Goal: Task Accomplishment & Management: Manage account settings

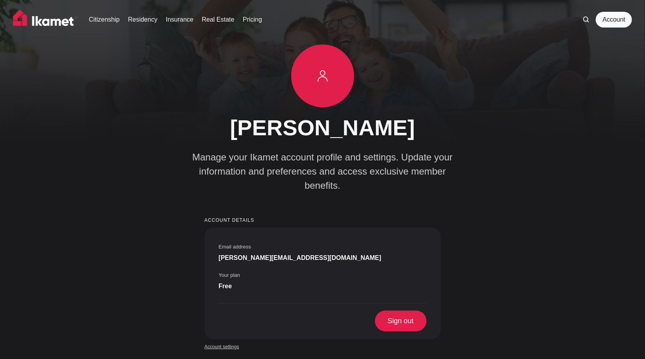
click at [216, 343] on link "Account settings" at bounding box center [222, 346] width 35 height 7
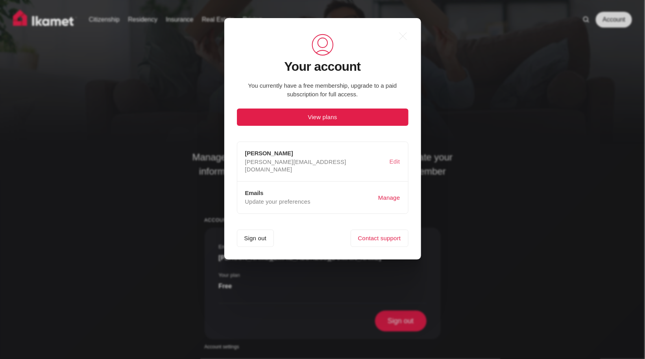
click at [393, 157] on button "Edit" at bounding box center [395, 161] width 14 height 15
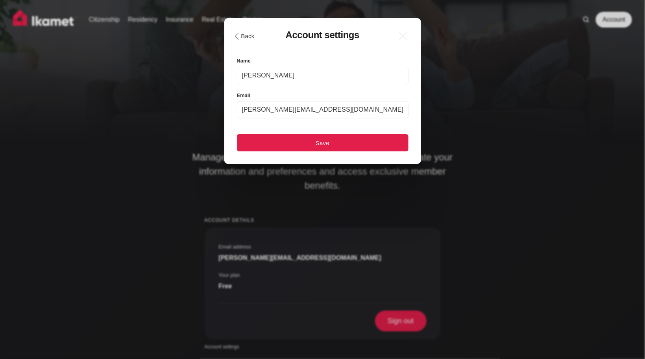
click at [243, 39] on button ".cls-1{fill:none;stroke:currentColor;stroke-linecap:round;stroke-linejoin:round…" at bounding box center [243, 35] width 27 height 13
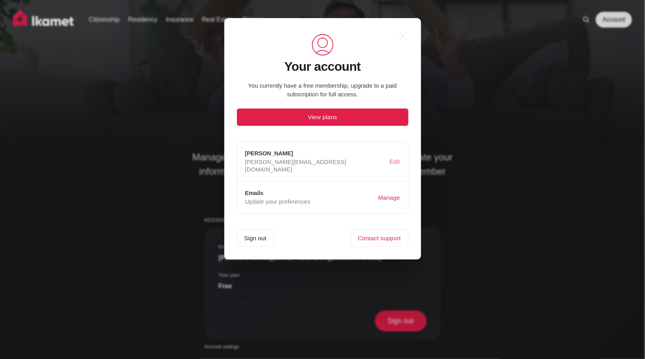
click at [390, 155] on button "Edit" at bounding box center [395, 161] width 14 height 15
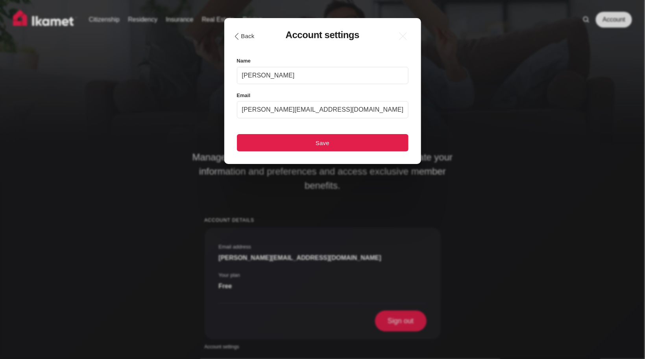
click at [247, 35] on button ".cls-1{fill:none;stroke:currentColor;stroke-linecap:round;stroke-linejoin:round…" at bounding box center [243, 35] width 27 height 13
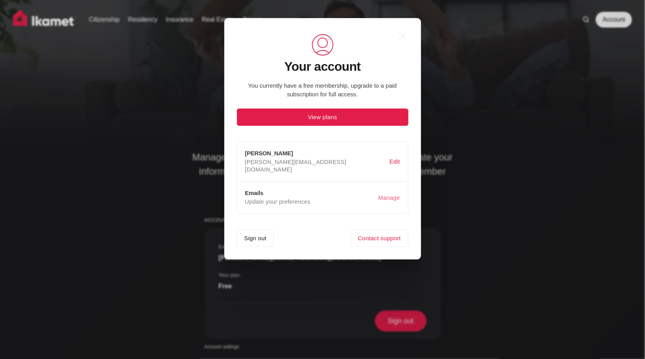
click at [389, 190] on button "Manage" at bounding box center [388, 197] width 25 height 15
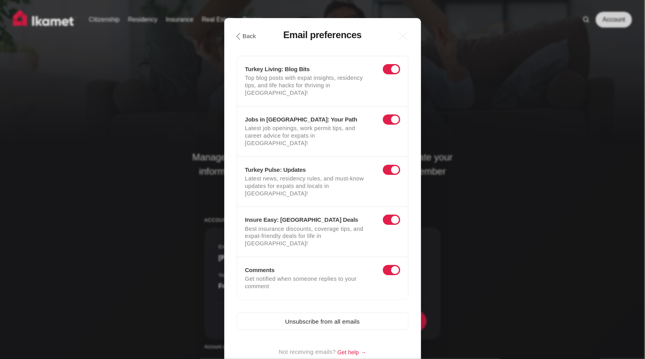
click at [393, 66] on span at bounding box center [391, 69] width 17 height 10
click at [384, 71] on input "checkbox" at bounding box center [384, 71] width 0 height 0
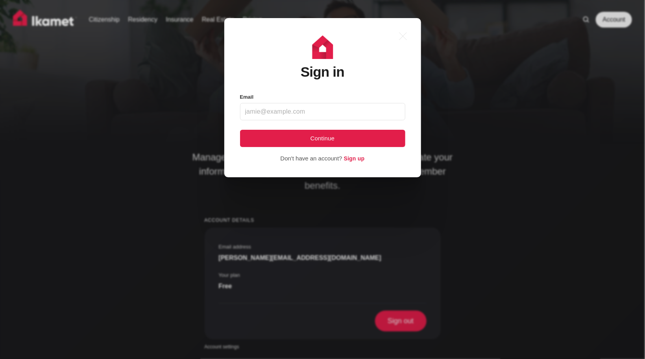
click at [392, 61] on header "Sign in" at bounding box center [322, 55] width 165 height 49
click at [405, 35] on icon ".a{fill:none;stroke:currentColor;stroke-linecap:round;stroke-linejoin:round;str…" at bounding box center [402, 36] width 17 height 17
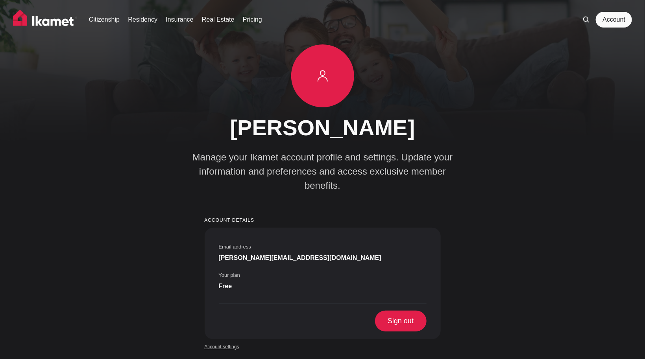
click at [215, 343] on link "Account settings" at bounding box center [222, 346] width 35 height 7
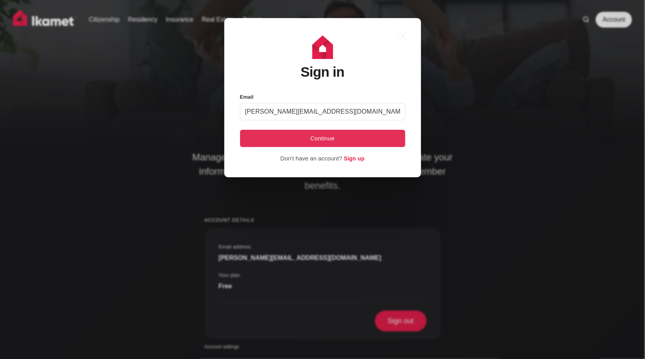
type input "christoph.uhrhan@tau.edu.tr"
click at [322, 136] on button "Continue" at bounding box center [322, 138] width 165 height 17
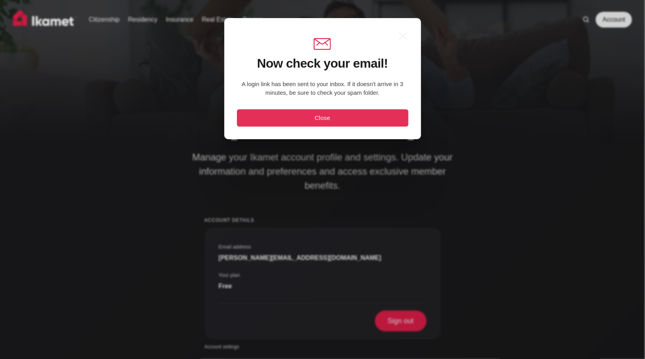
click at [322, 117] on button "Close" at bounding box center [322, 117] width 171 height 17
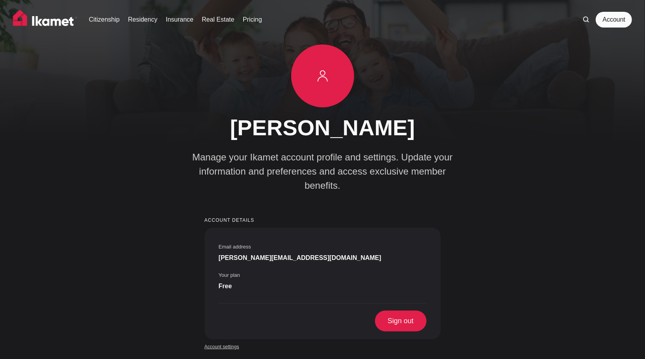
click at [231, 343] on link "Account settings" at bounding box center [222, 346] width 35 height 7
click at [215, 343] on link "Account settings" at bounding box center [222, 346] width 35 height 7
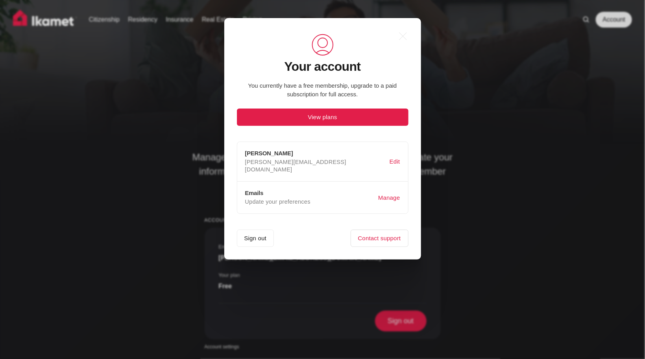
click at [376, 234] on link "Contact support" at bounding box center [379, 238] width 58 height 17
click at [384, 192] on button "Manage" at bounding box center [388, 197] width 25 height 15
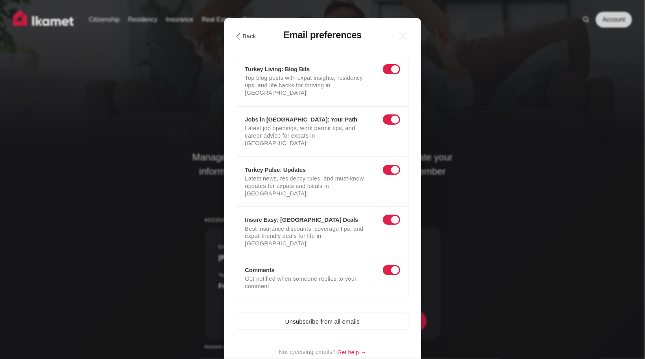
click at [395, 215] on span at bounding box center [391, 220] width 17 height 10
click at [384, 222] on input "checkbox" at bounding box center [384, 222] width 0 height 0
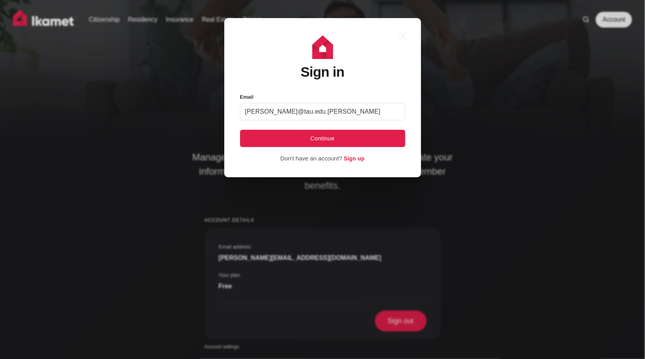
type input "christoph.uhrhan@tau.edu.tr"
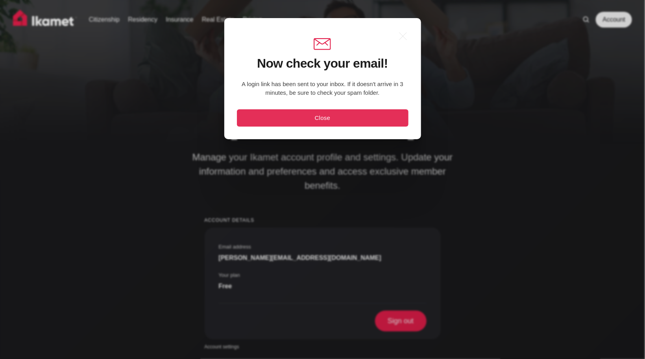
click at [328, 118] on button "Close" at bounding box center [322, 117] width 171 height 17
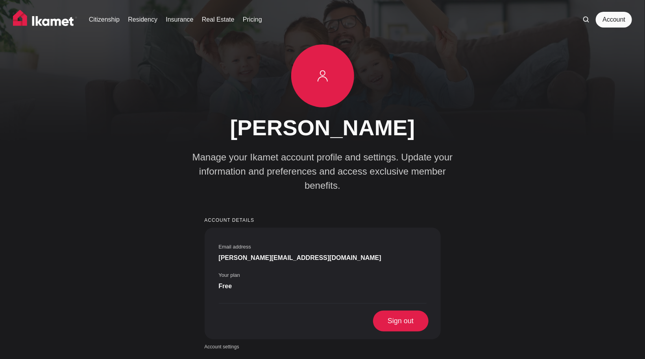
click at [400, 311] on span "Sign out" at bounding box center [401, 321] width 52 height 20
click at [396, 311] on span "Sign out" at bounding box center [401, 321] width 52 height 20
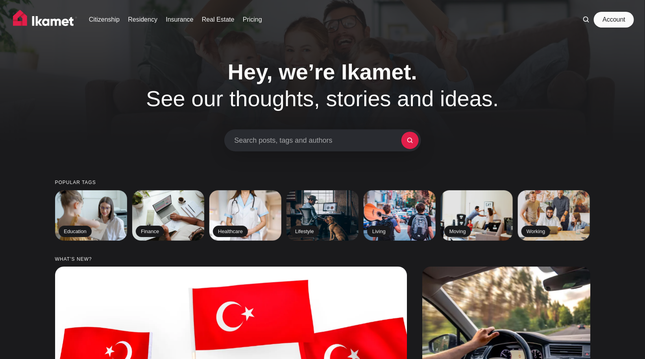
click at [608, 18] on link "Account" at bounding box center [613, 20] width 36 height 16
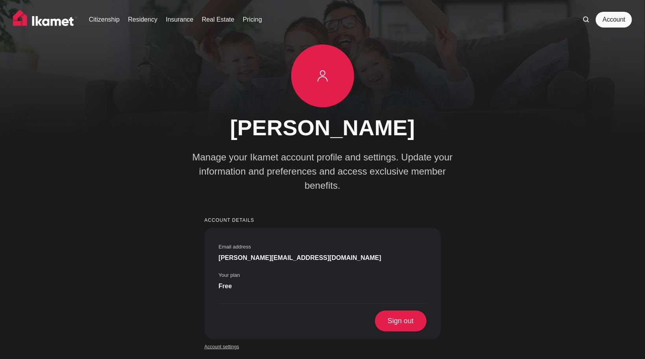
click at [225, 343] on link "Account settings" at bounding box center [222, 346] width 35 height 7
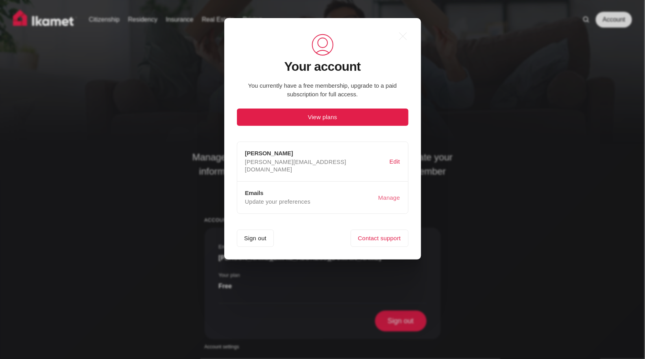
click at [389, 190] on button "Manage" at bounding box center [388, 197] width 25 height 15
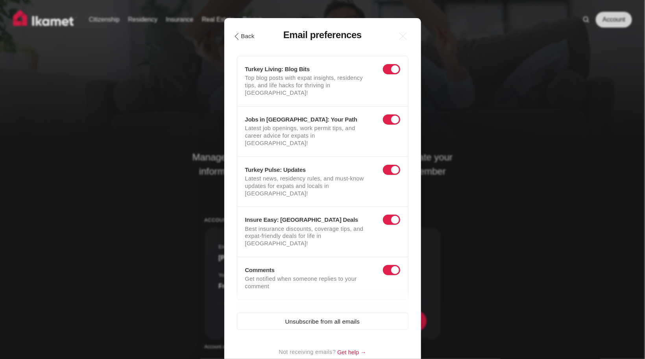
click at [243, 36] on button ".cls-1{fill:none;stroke:currentColor;stroke-linecap:round;stroke-linejoin:round…" at bounding box center [243, 35] width 27 height 13
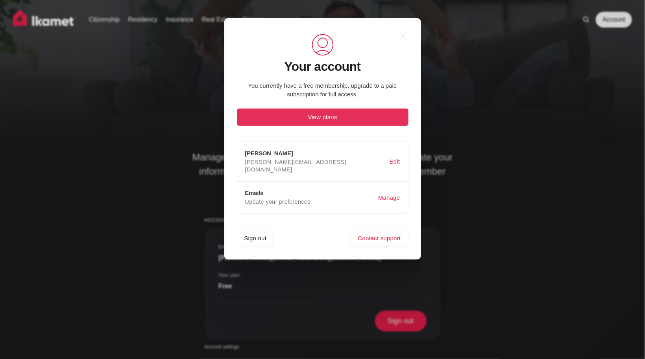
click at [311, 116] on button "View plans" at bounding box center [322, 117] width 171 height 17
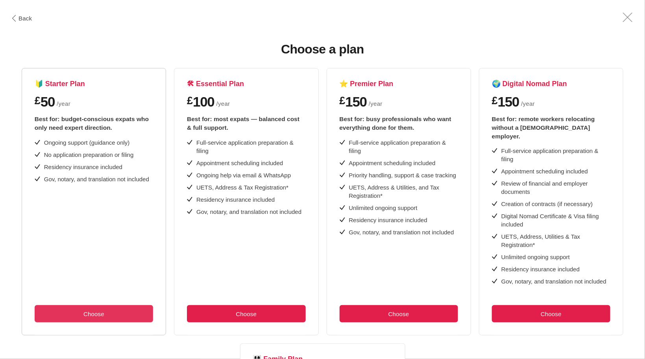
click at [100, 305] on button "Choose" at bounding box center [94, 313] width 118 height 17
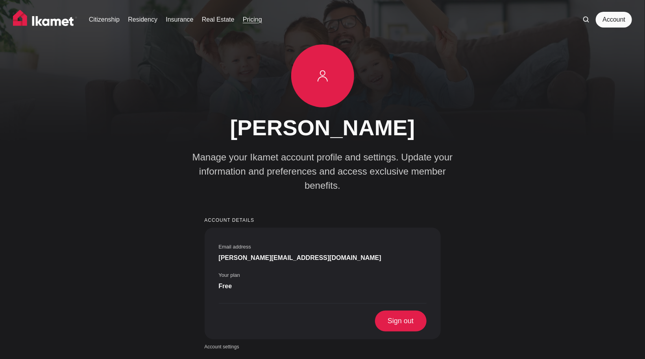
click at [243, 22] on link "Pricing" at bounding box center [252, 19] width 19 height 9
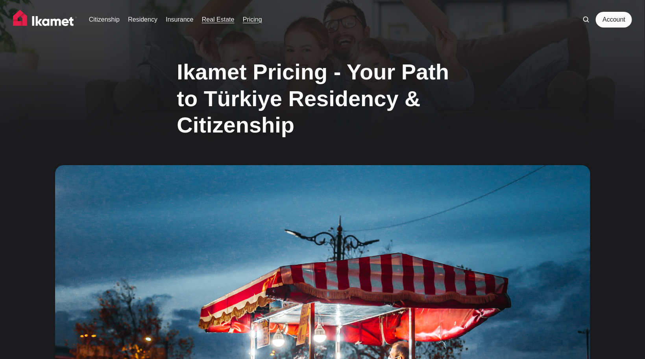
click at [215, 20] on link "Real Estate" at bounding box center [218, 19] width 33 height 9
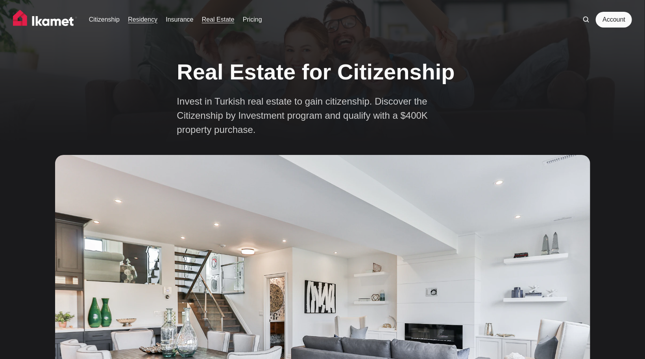
click at [142, 22] on link "Residency" at bounding box center [142, 19] width 29 height 9
